Goal: Task Accomplishment & Management: Manage account settings

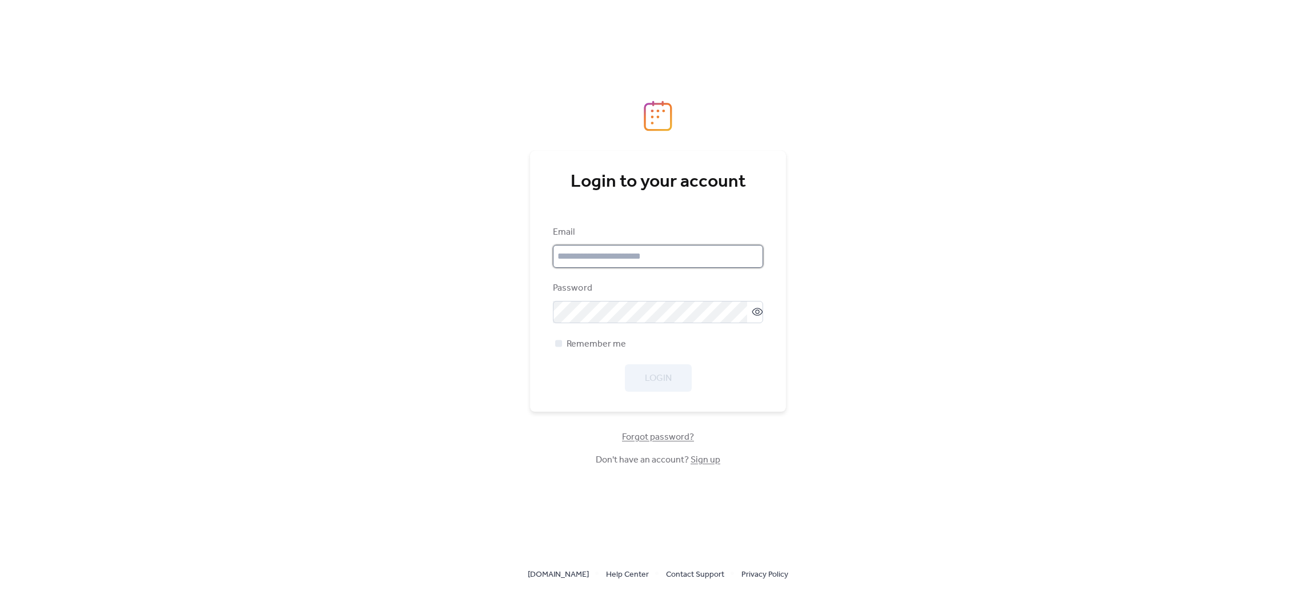
click at [656, 258] on input "email" at bounding box center [658, 256] width 210 height 23
type input "**********"
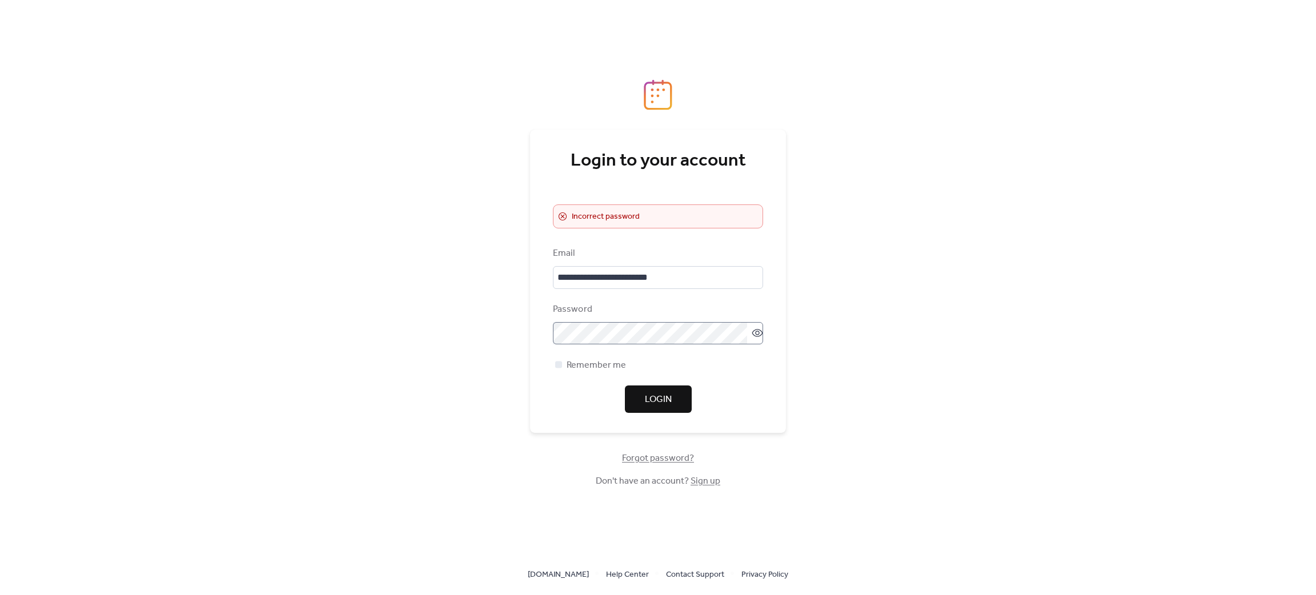
click at [749, 327] on label at bounding box center [658, 333] width 210 height 23
click at [752, 329] on icon at bounding box center [757, 332] width 11 height 11
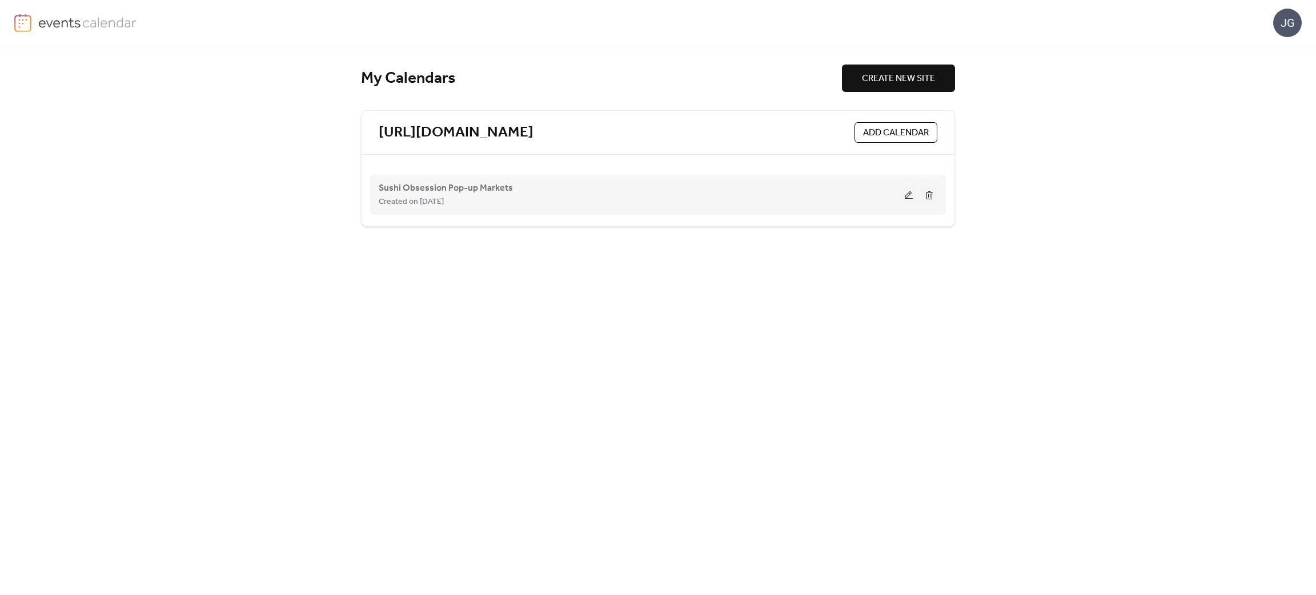
click at [515, 190] on div "Sushi Obsession Pop-up Markets Created on [DATE]" at bounding box center [640, 194] width 522 height 27
click at [906, 200] on button at bounding box center [909, 194] width 16 height 17
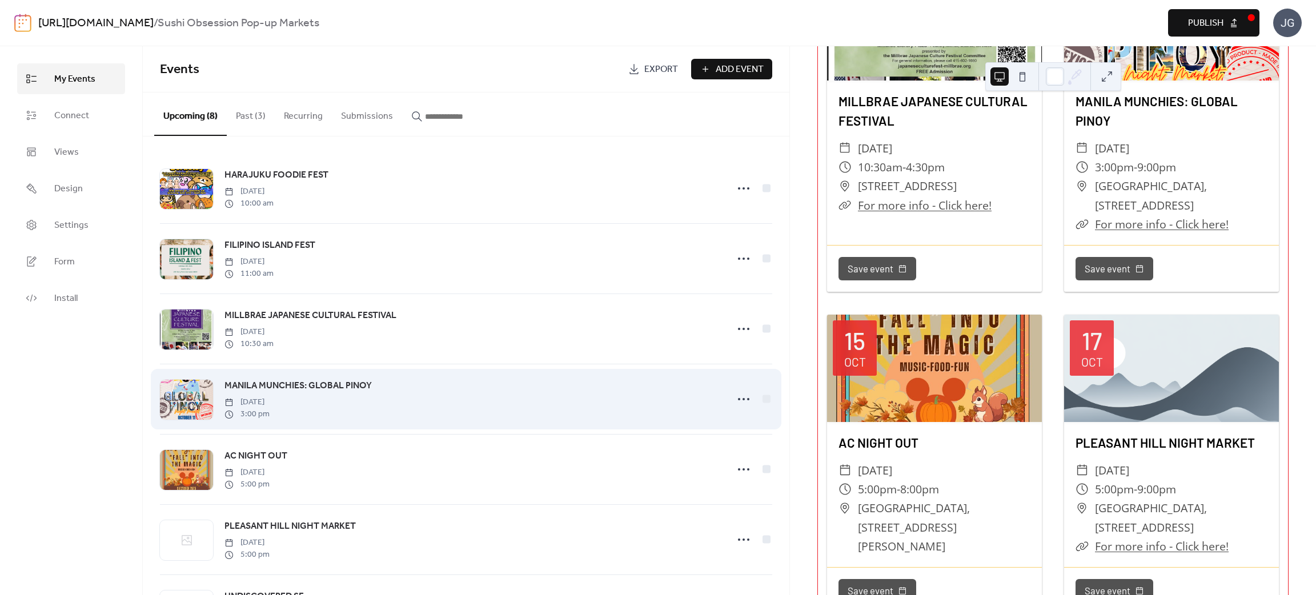
scroll to position [600, 0]
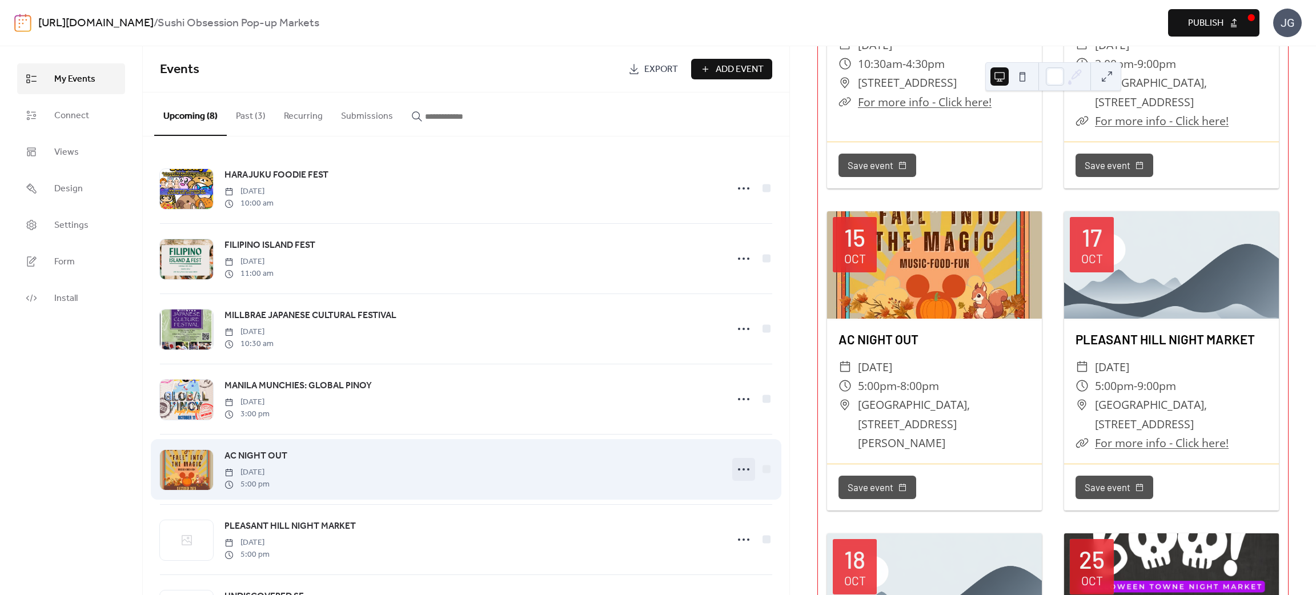
click at [736, 473] on icon at bounding box center [743, 469] width 18 height 18
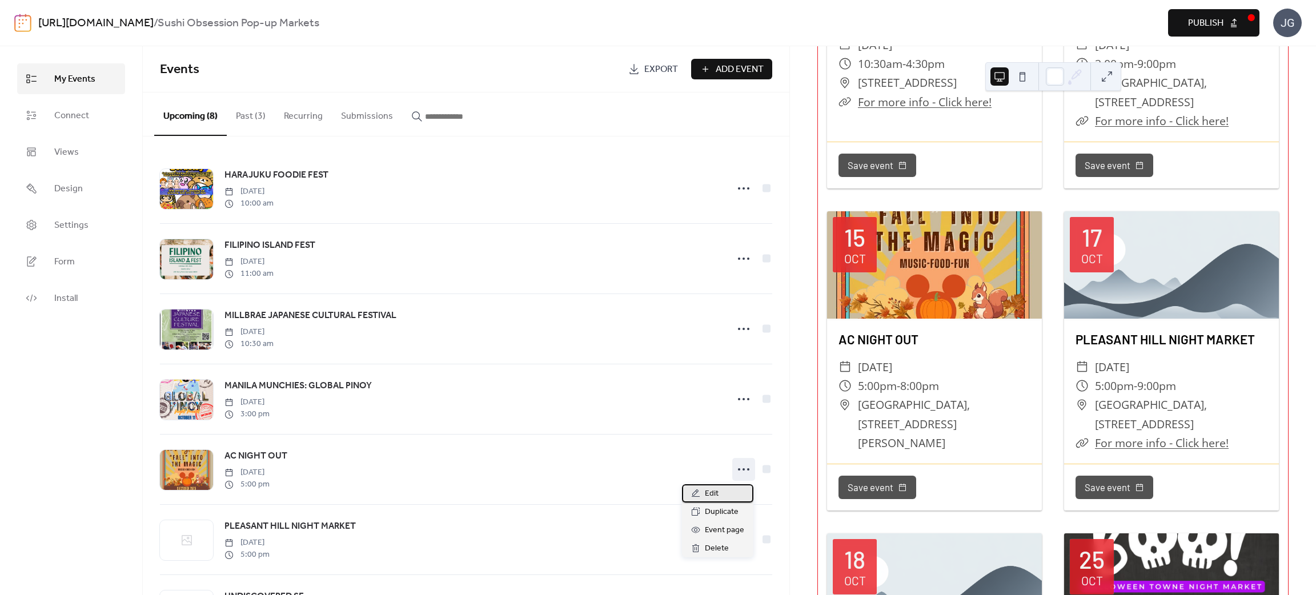
click at [717, 498] on span "Edit" at bounding box center [712, 494] width 14 height 14
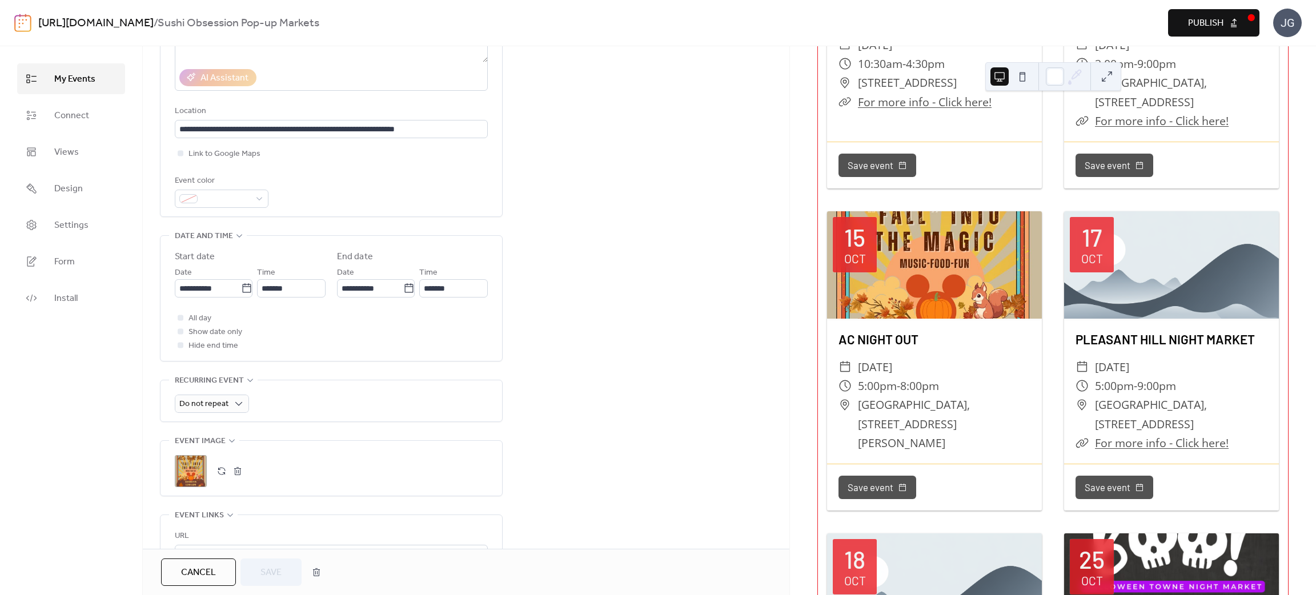
scroll to position [256, 0]
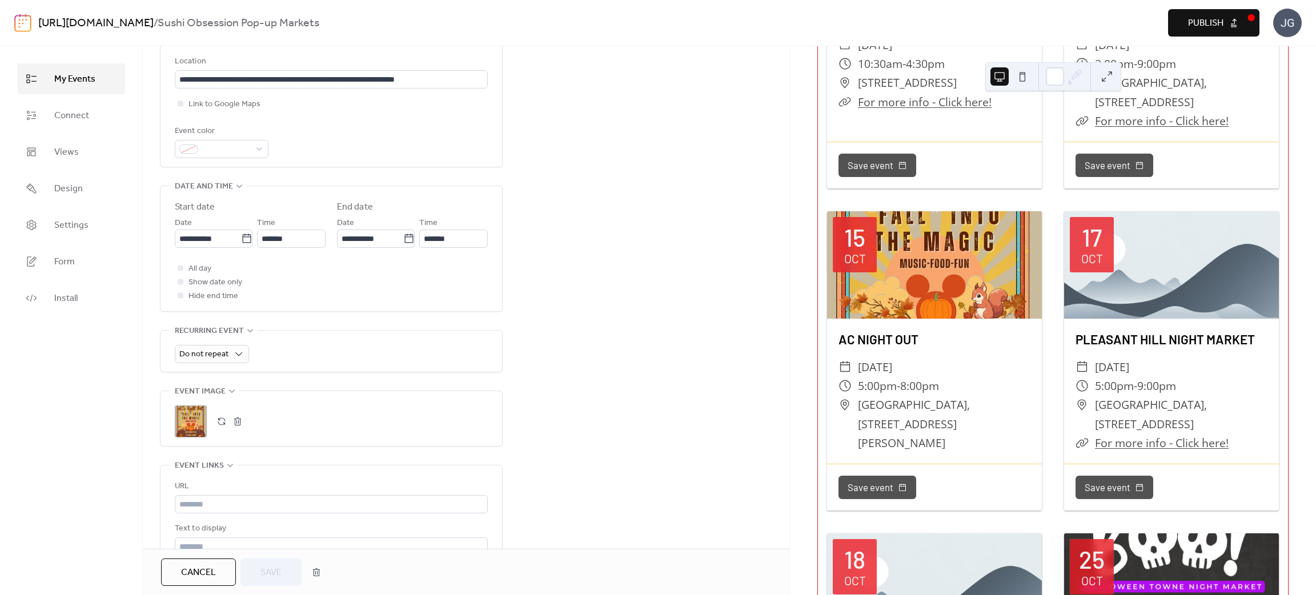
click at [239, 420] on button "button" at bounding box center [238, 421] width 16 height 16
click at [187, 429] on icon at bounding box center [191, 421] width 18 height 18
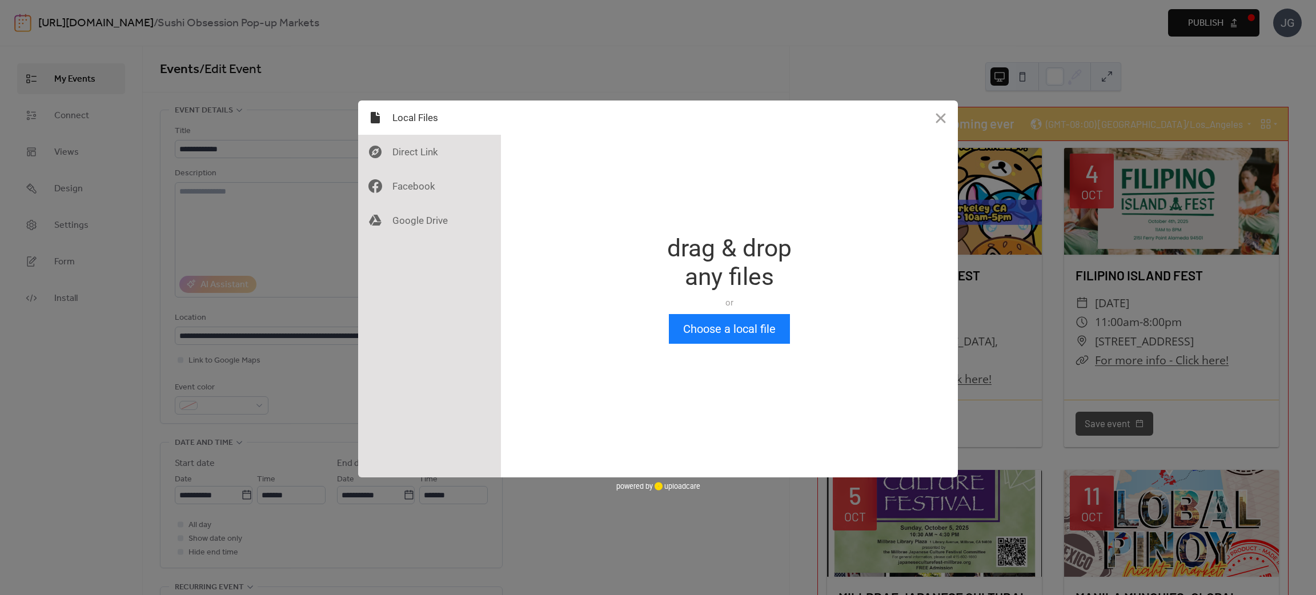
scroll to position [0, 0]
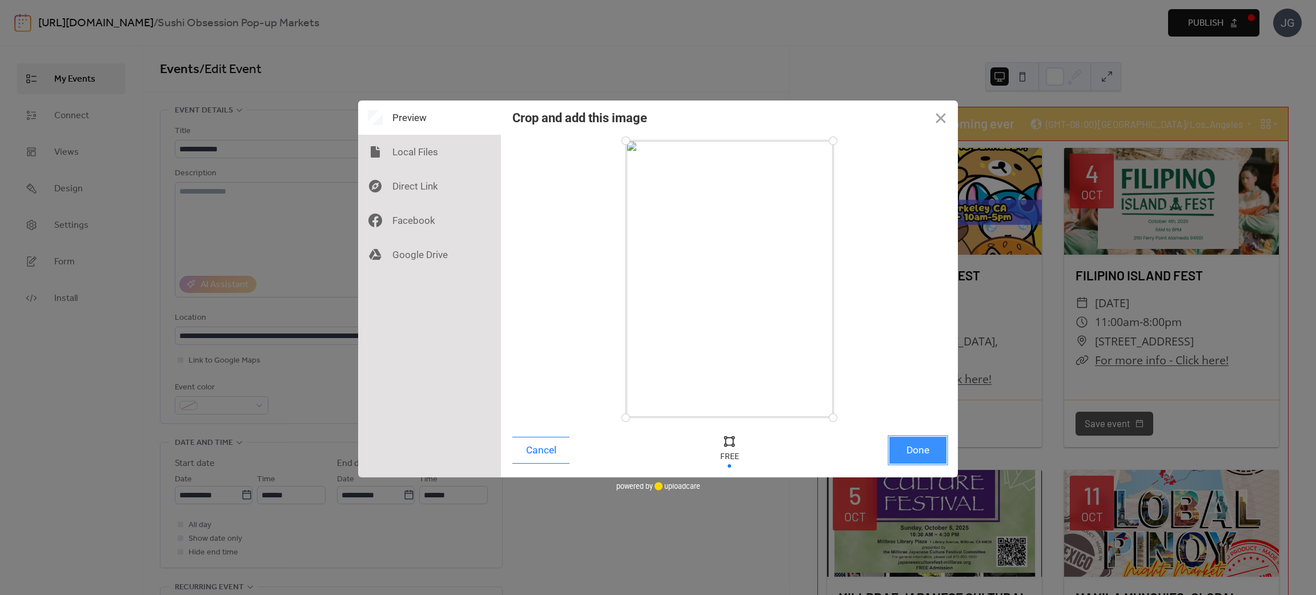
click at [924, 454] on button "Done" at bounding box center [917, 450] width 57 height 27
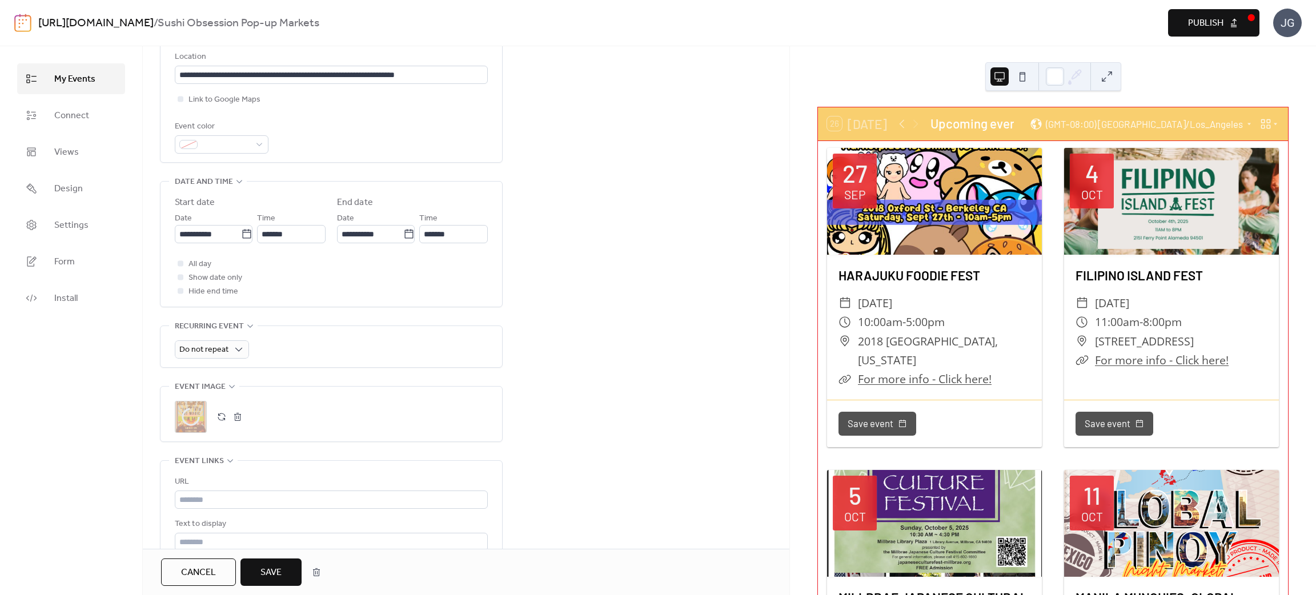
scroll to position [343, 0]
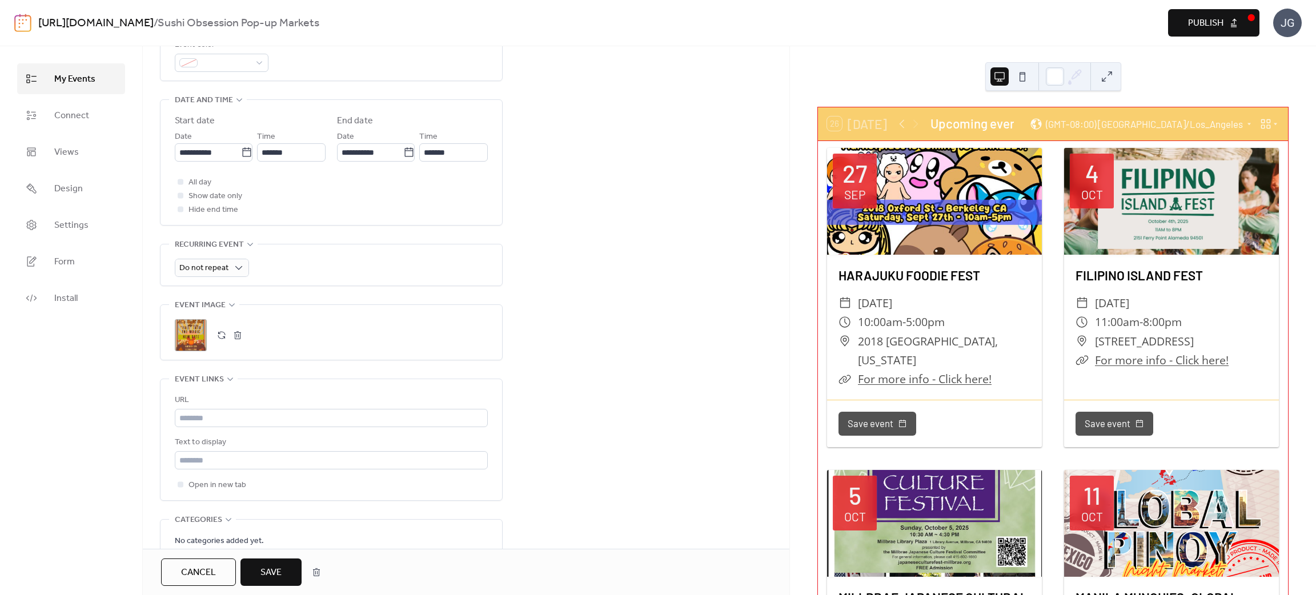
click at [249, 577] on button "Save" at bounding box center [270, 572] width 61 height 27
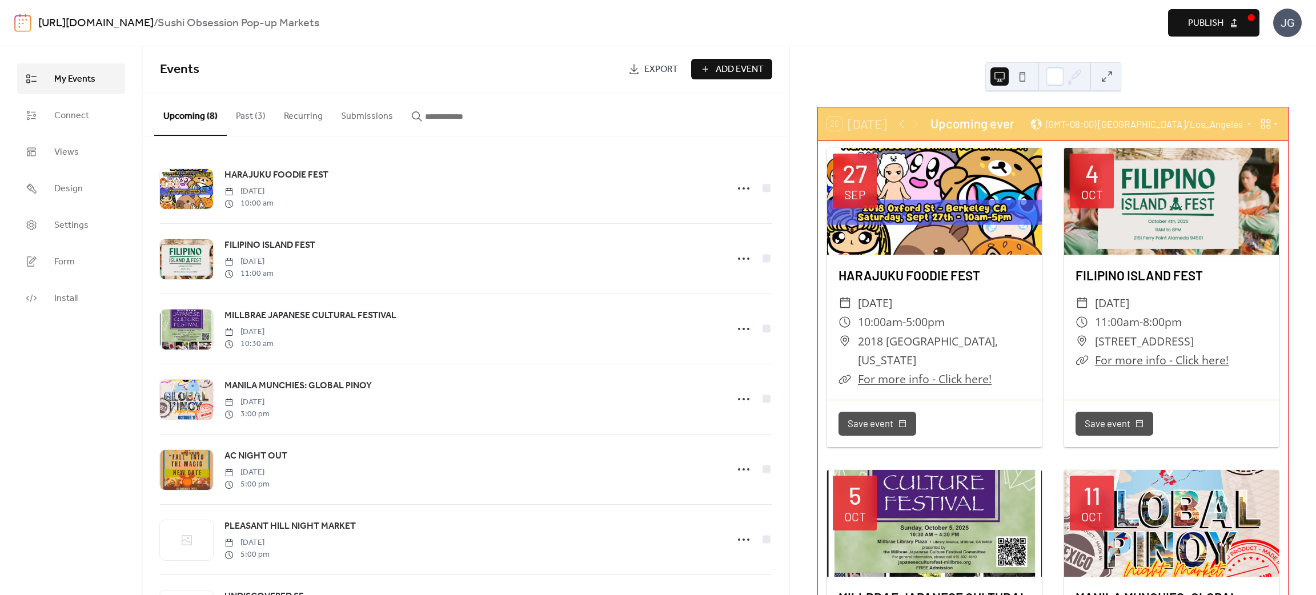
click at [1183, 30] on button "Publish" at bounding box center [1213, 22] width 91 height 27
